Goal: Information Seeking & Learning: Learn about a topic

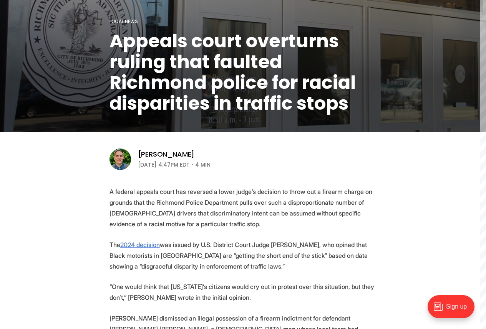
scroll to position [159, 0]
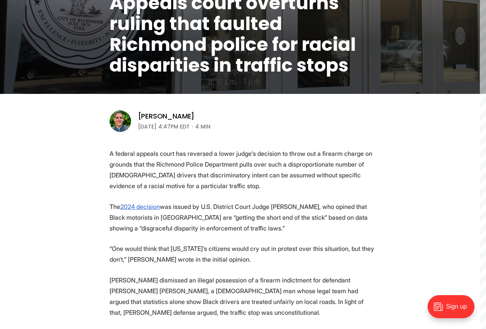
click at [337, 166] on p "A federal appeals court has reversed a lower judge’s decision to throw out a fi…" at bounding box center [244, 169] width 268 height 43
click at [336, 167] on p "A federal appeals court has reversed a lower judge’s decision to throw out a fi…" at bounding box center [244, 169] width 268 height 43
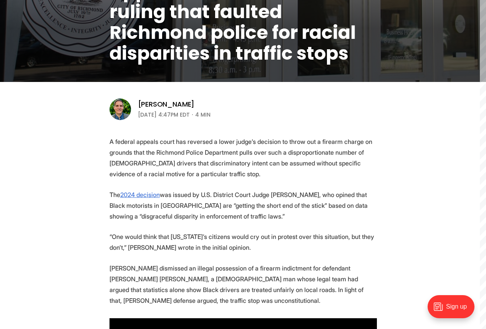
scroll to position [197, 0]
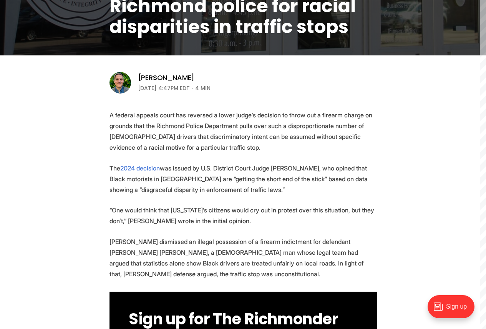
click at [258, 139] on p "A federal appeals court has reversed a lower judge’s decision to throw out a fi…" at bounding box center [244, 131] width 268 height 43
click at [215, 180] on p "The 2024 decision was issued by U.S. District Court Judge [PERSON_NAME], who op…" at bounding box center [244, 179] width 268 height 32
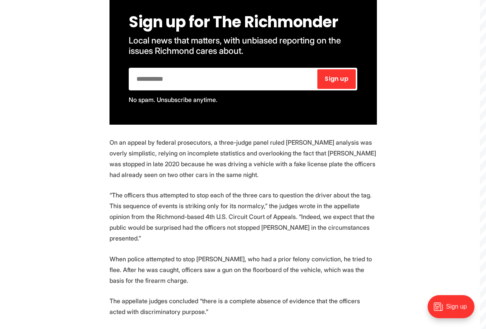
click at [142, 167] on p "On an appeal by federal prosecutors, a three-judge panel ruled [PERSON_NAME] an…" at bounding box center [244, 158] width 268 height 43
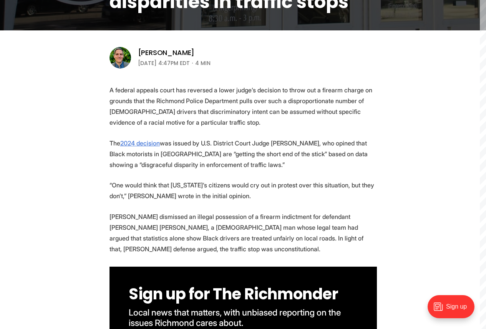
scroll to position [230, 0]
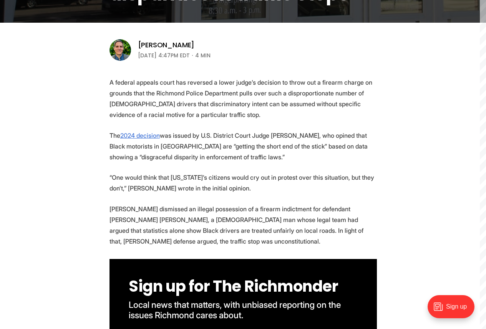
drag, startPoint x: 319, startPoint y: 208, endPoint x: 374, endPoint y: 207, distance: 55.4
click at [374, 207] on p "[PERSON_NAME] dismissed an illegal possession of a firearm indictment for defen…" at bounding box center [244, 224] width 268 height 43
copy p "[PERSON_NAME] [PERSON_NAME]"
